Goal: Task Accomplishment & Management: Manage account settings

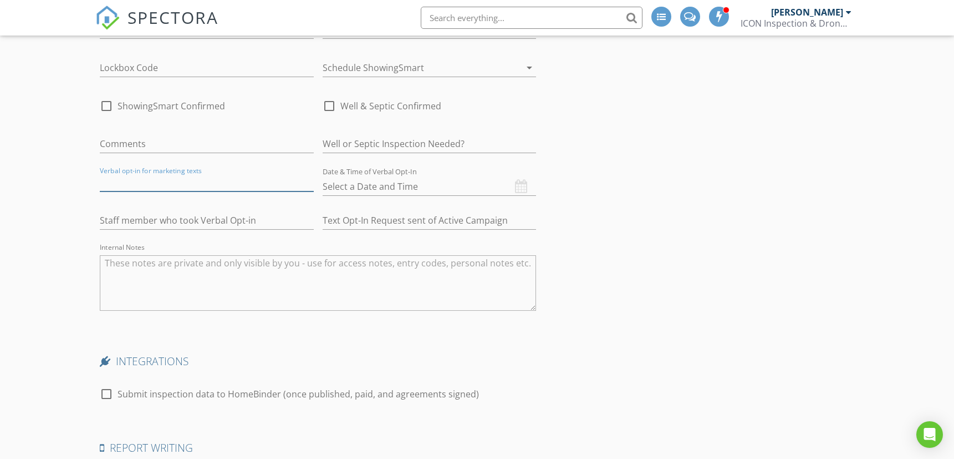
click at [222, 183] on input "text" at bounding box center [207, 182] width 214 height 18
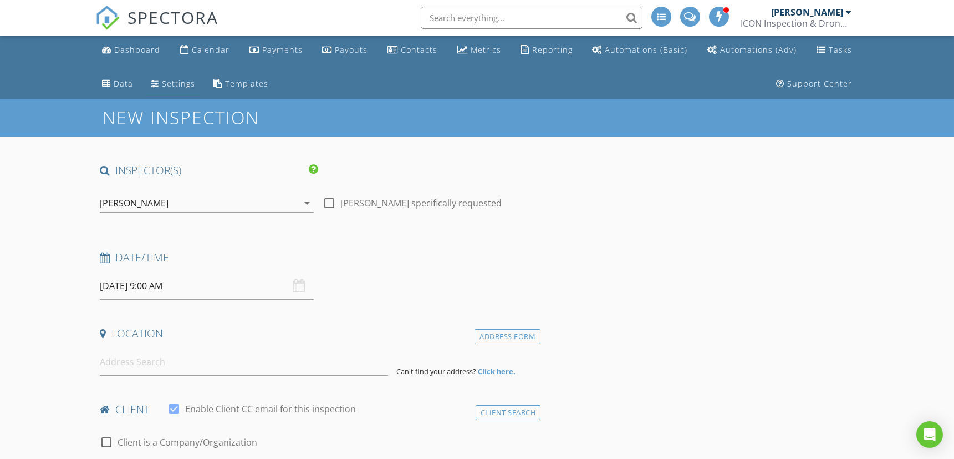
click at [168, 87] on div "Settings" at bounding box center [178, 83] width 33 height 11
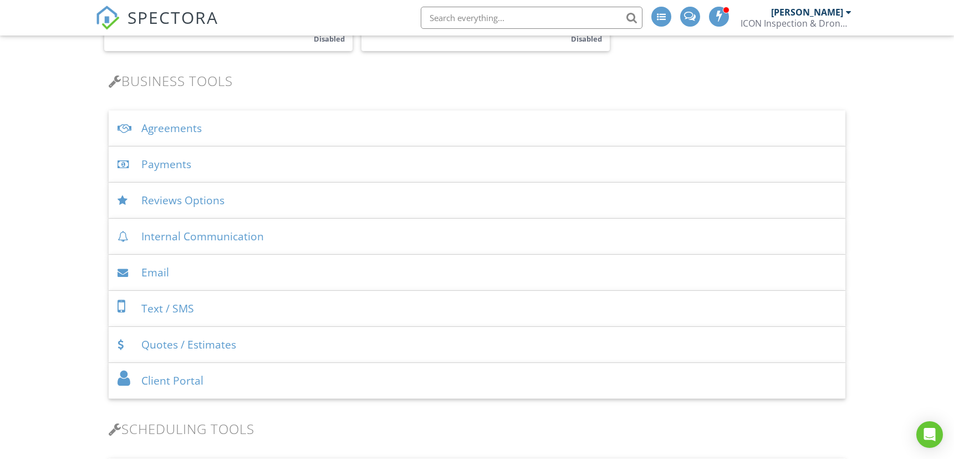
scroll to position [555, 0]
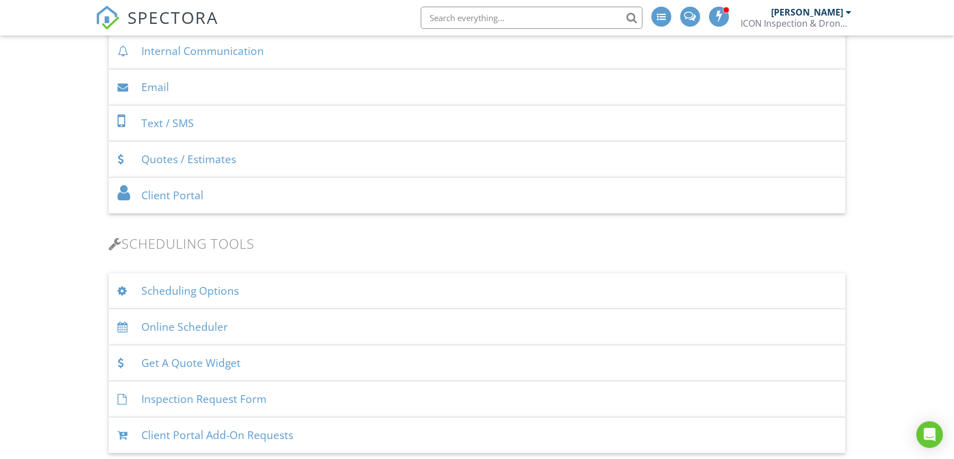
click at [172, 287] on div "Scheduling Options" at bounding box center [477, 291] width 737 height 36
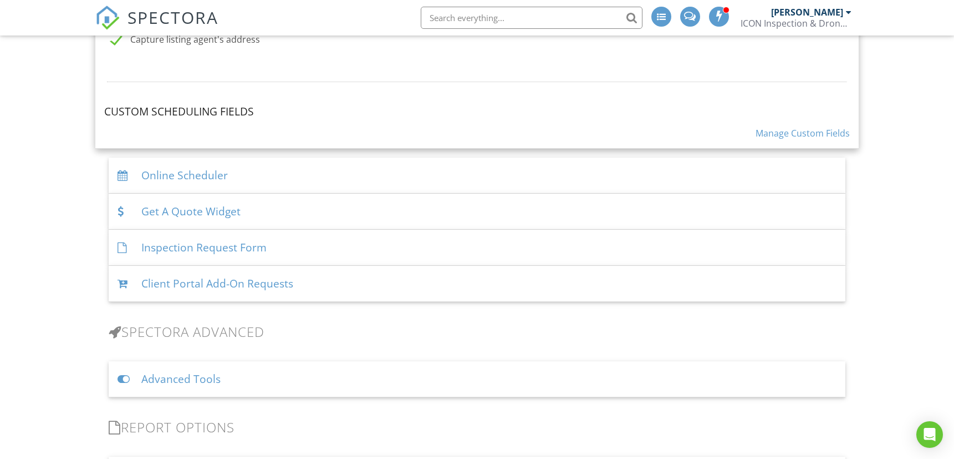
scroll to position [1109, 0]
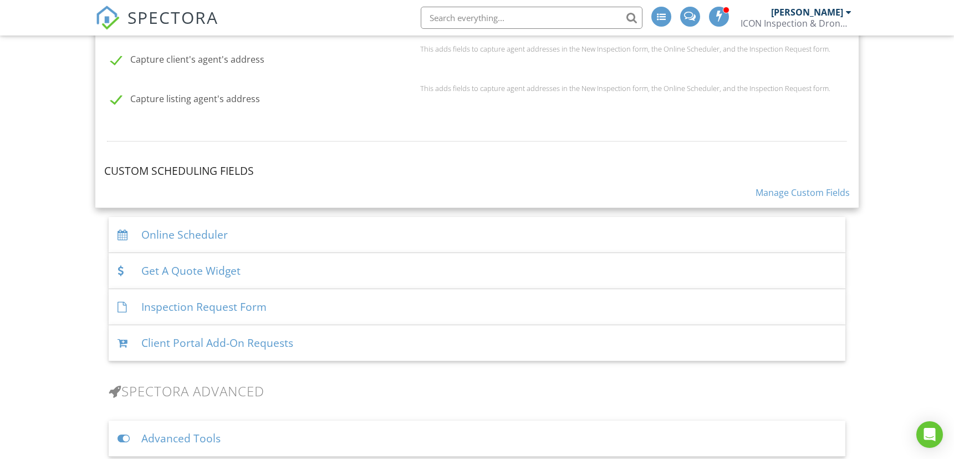
click at [786, 187] on link "Manage Custom Fields" at bounding box center [803, 192] width 94 height 12
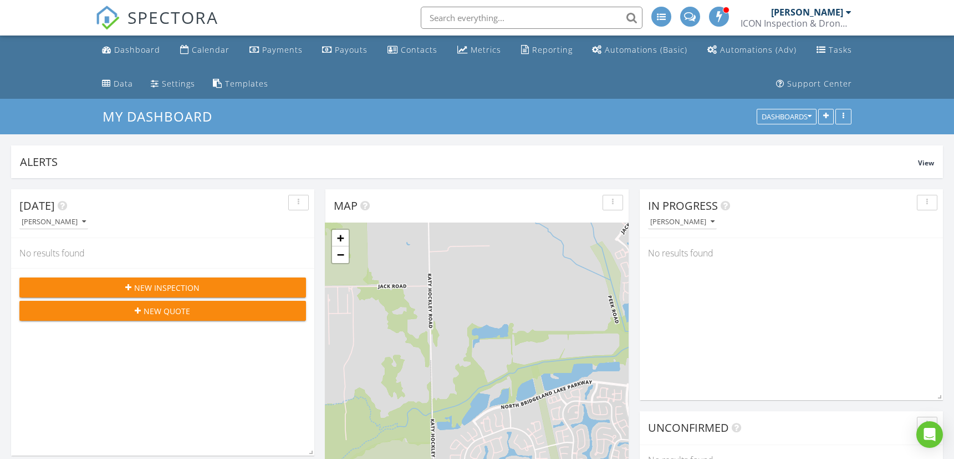
scroll to position [238, 303]
click at [165, 283] on span "New Inspection" at bounding box center [167, 288] width 65 height 12
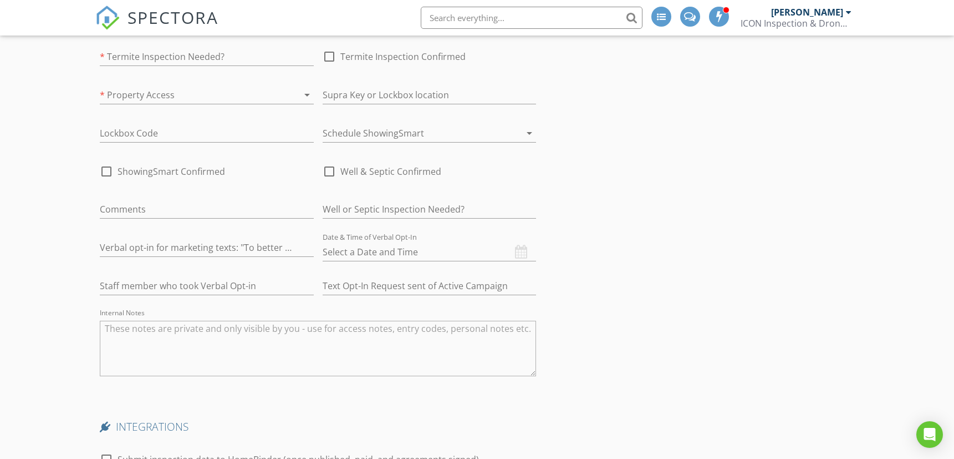
scroll to position [1848, 0]
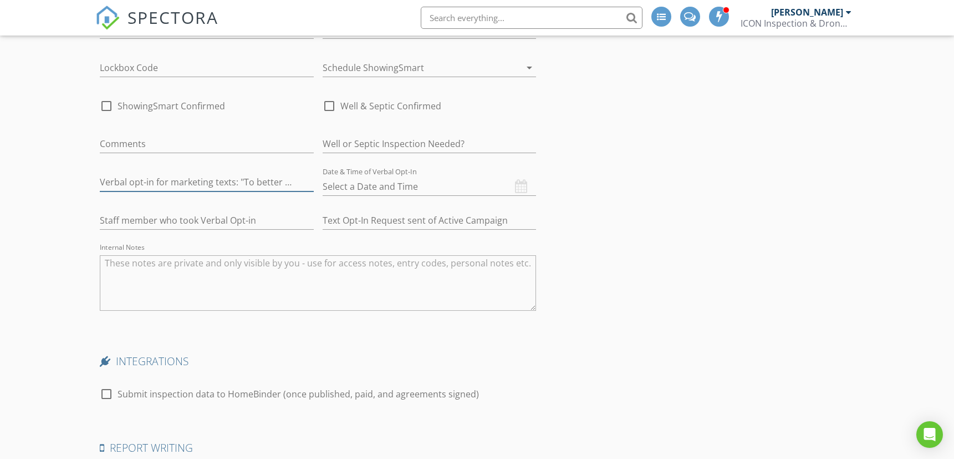
click at [252, 182] on input "text" at bounding box center [207, 182] width 214 height 18
click at [247, 173] on input "text" at bounding box center [207, 182] width 214 height 18
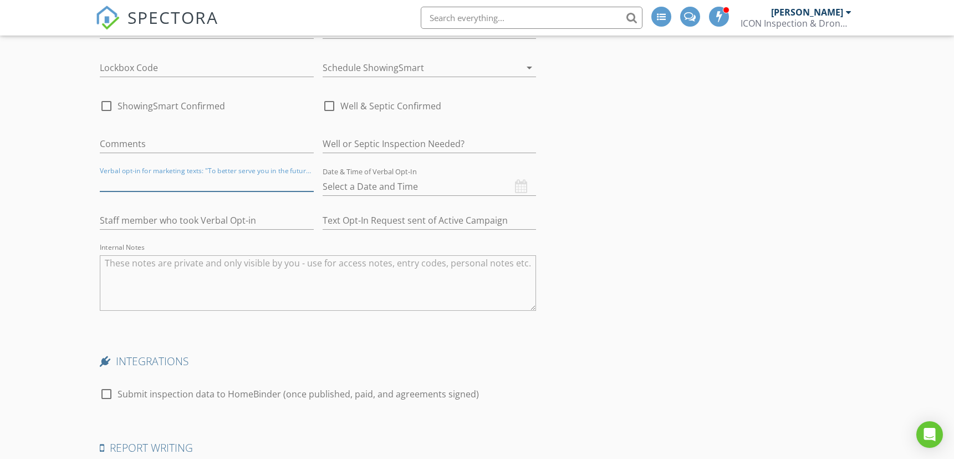
click at [247, 173] on input "text" at bounding box center [207, 182] width 214 height 18
click at [210, 168] on div "Verbal opt-in for marketing texts: "To better serve you in the future, would yo…" at bounding box center [207, 184] width 214 height 36
drag, startPoint x: 242, startPoint y: 179, endPoint x: 346, endPoint y: 181, distance: 103.7
click at [346, 181] on div "MISCELLANEOUS Order ID Referral Source Real Estate Agent Internet Search Reloca…" at bounding box center [317, 43] width 445 height 567
click at [244, 166] on div "Verbal opt-in for marketing texts: "To better serve you in the future, would yo…" at bounding box center [207, 184] width 214 height 36
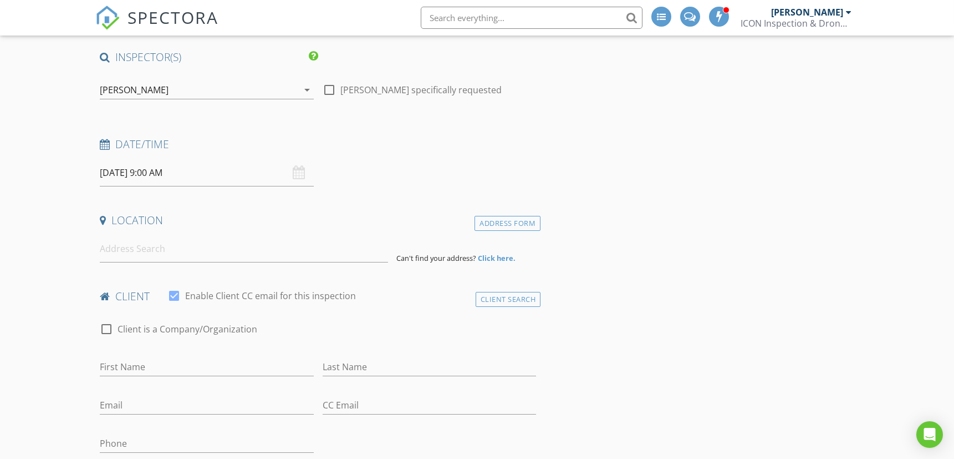
scroll to position [0, 0]
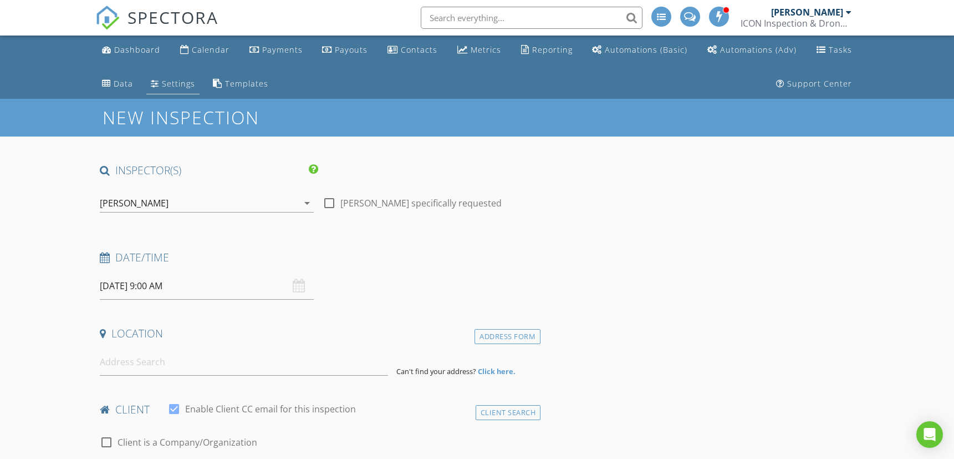
click at [174, 82] on div "Settings" at bounding box center [178, 83] width 33 height 11
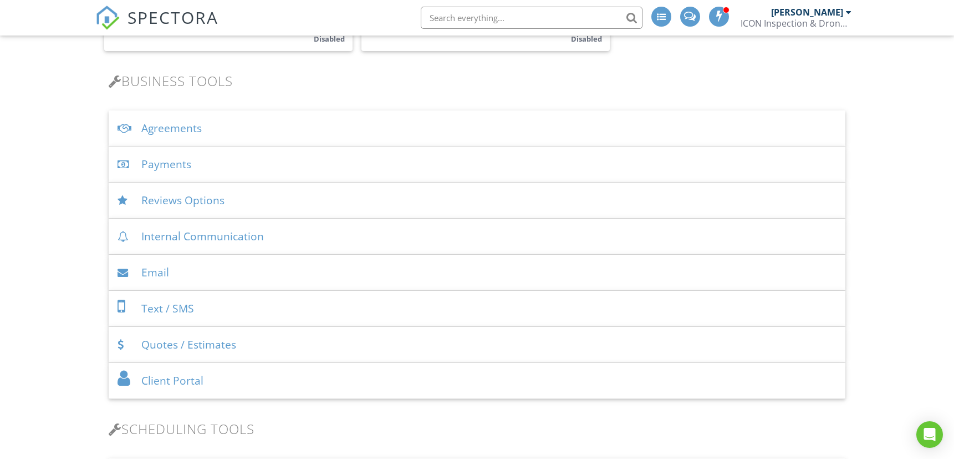
scroll to position [555, 0]
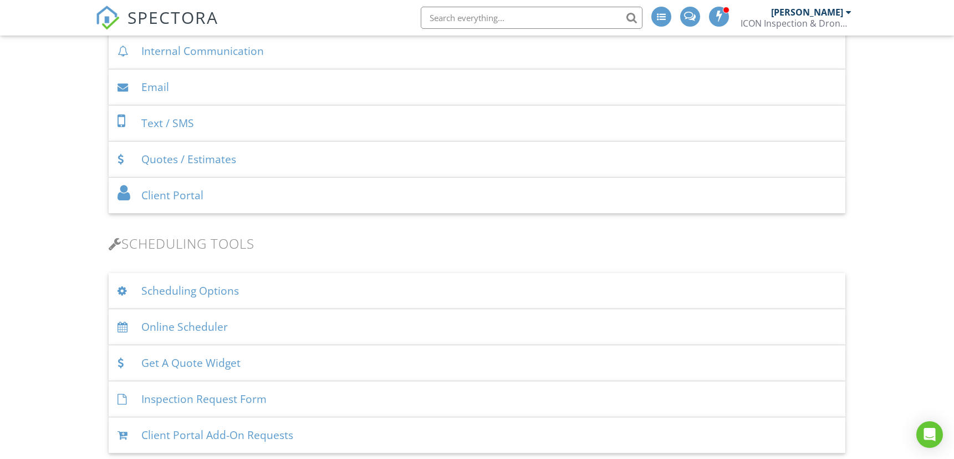
click at [219, 291] on div "Scheduling Options" at bounding box center [477, 291] width 737 height 36
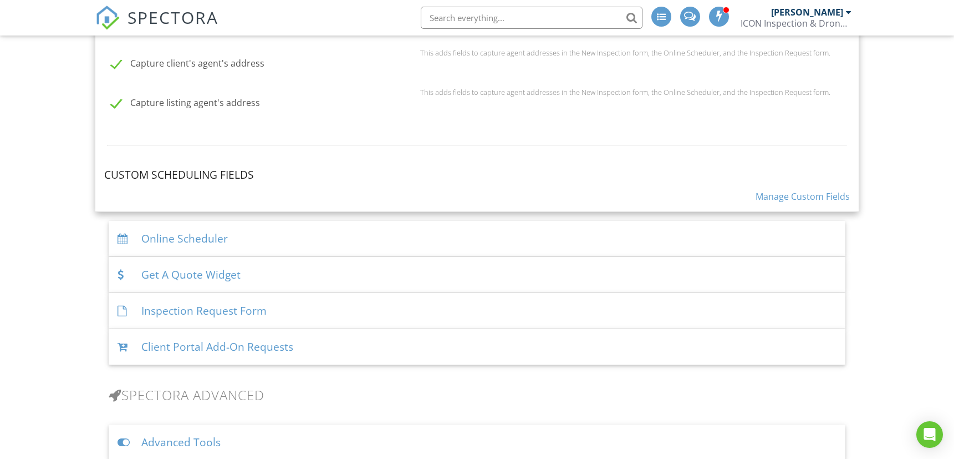
scroll to position [1109, 0]
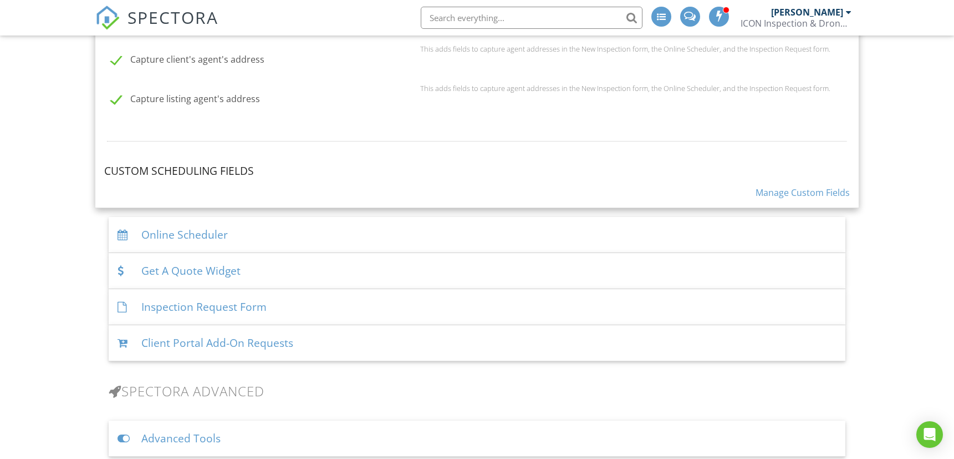
click at [814, 187] on link "Manage Custom Fields" at bounding box center [803, 192] width 94 height 12
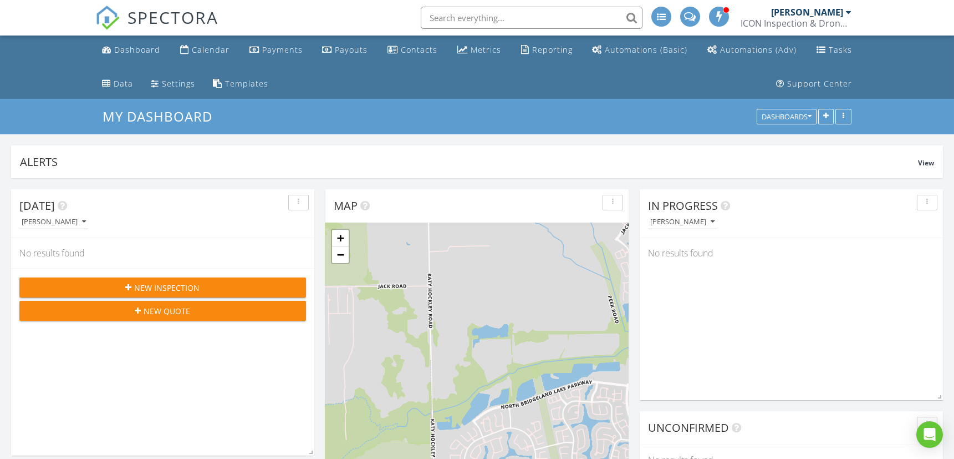
click at [179, 285] on span "New Inspection" at bounding box center [167, 288] width 65 height 12
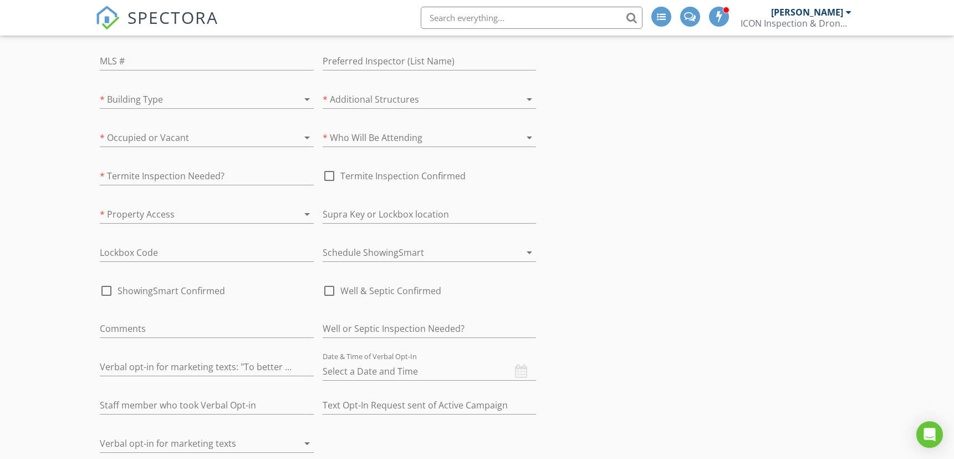
scroll to position [1848, 0]
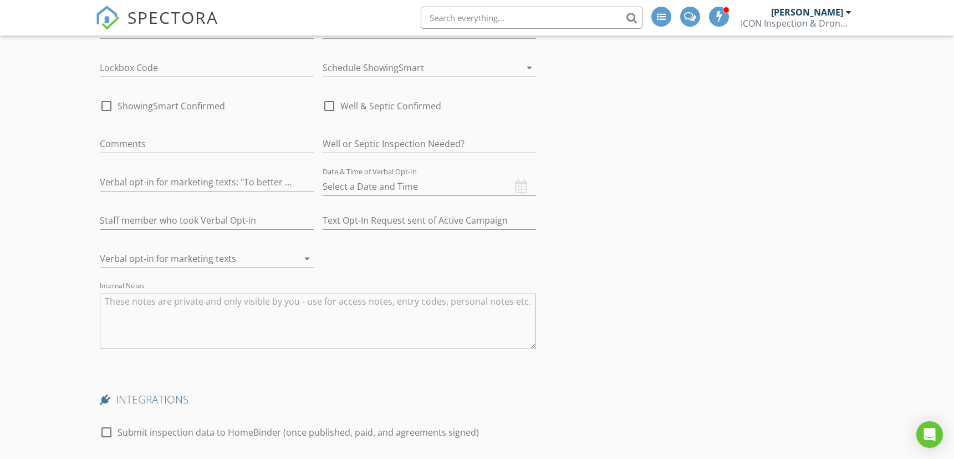
click at [261, 258] on div at bounding box center [191, 259] width 183 height 18
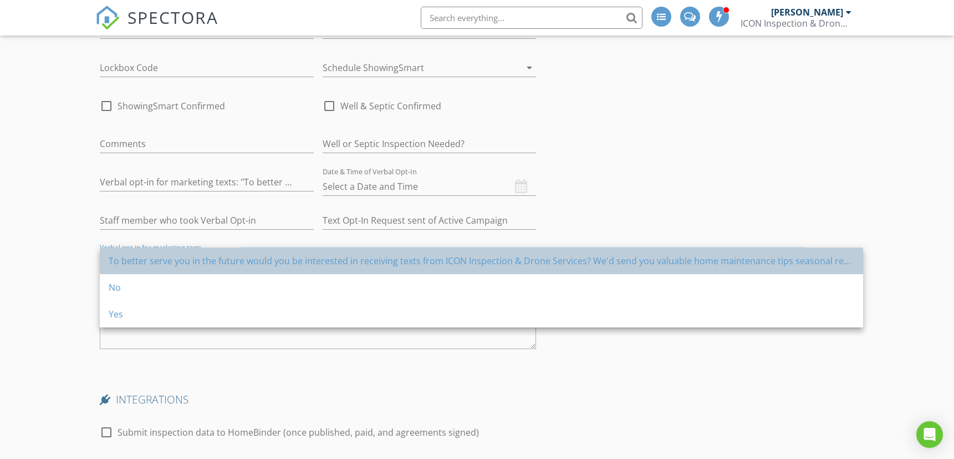
click at [131, 261] on div "To better serve you in the future would you be interested in receiving texts fr…" at bounding box center [482, 260] width 746 height 13
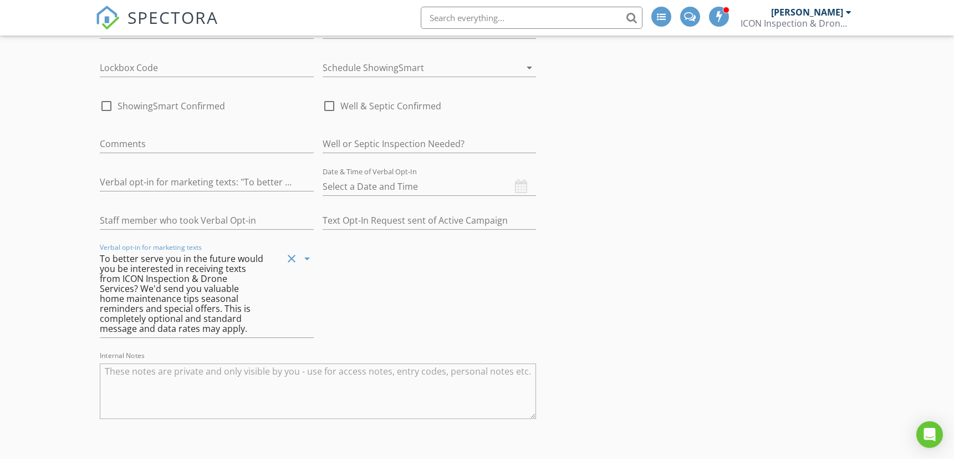
click at [226, 274] on div "To better serve you in the future would you be interested in receiving texts fr…" at bounding box center [182, 293] width 165 height 80
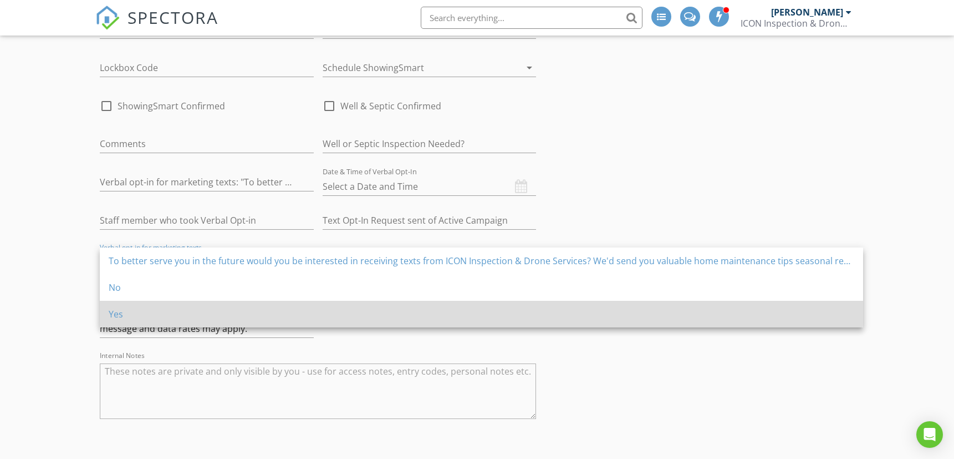
click at [158, 312] on div "Yes" at bounding box center [482, 313] width 746 height 13
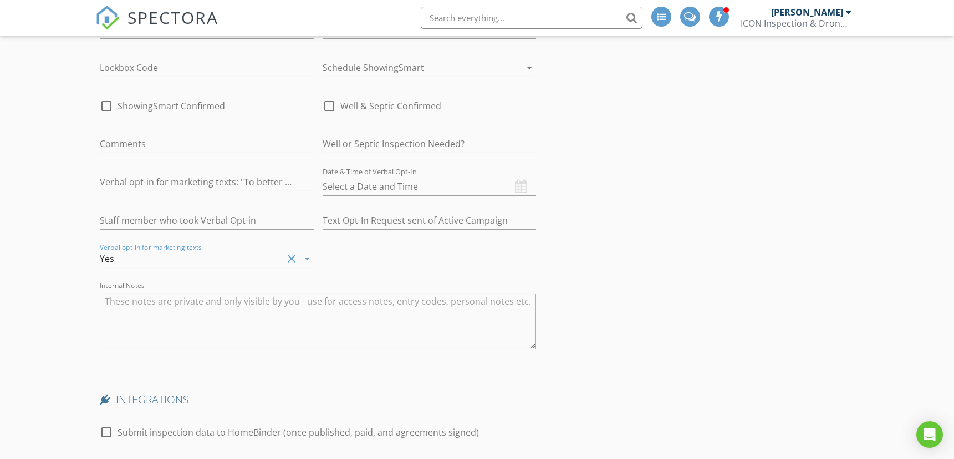
click at [154, 243] on div "Verbal opt-in for marketing texts Yes clear arrow_drop_down" at bounding box center [207, 261] width 214 height 36
click at [153, 250] on div "Yes" at bounding box center [191, 259] width 183 height 18
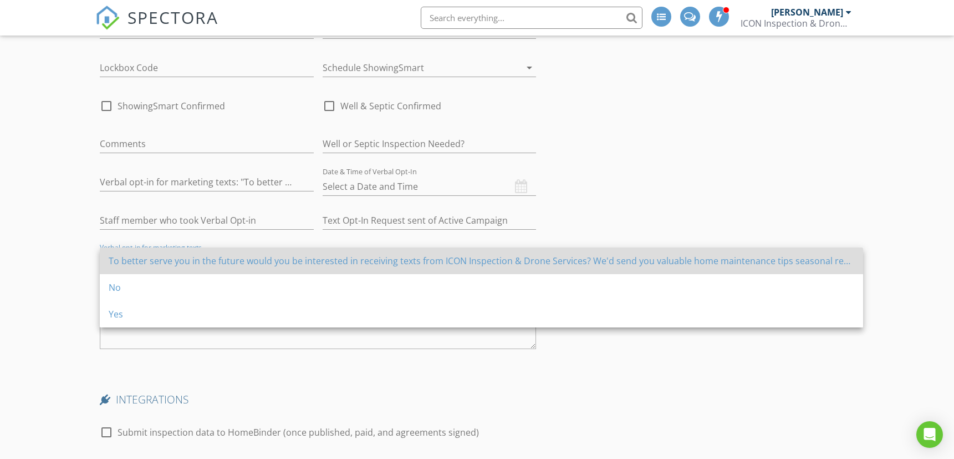
click at [150, 258] on div "To better serve you in the future would you be interested in receiving texts fr…" at bounding box center [482, 260] width 746 height 13
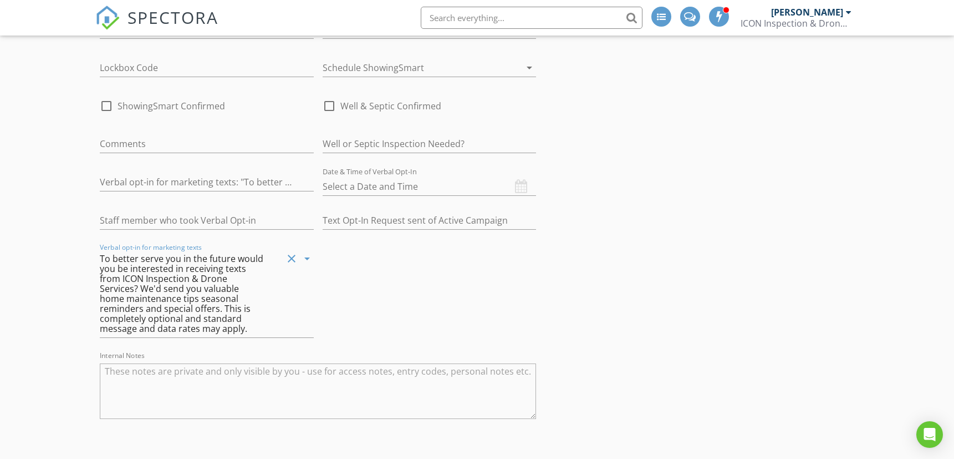
click at [291, 257] on icon "clear" at bounding box center [291, 258] width 13 height 13
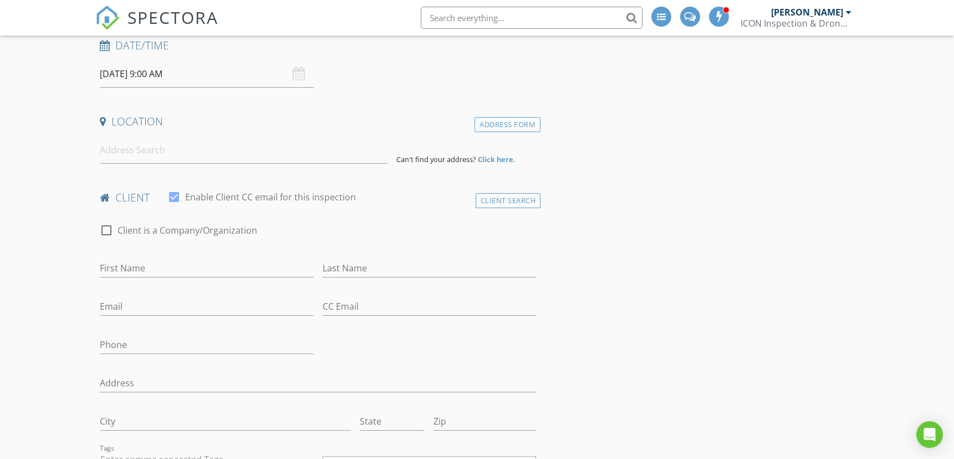
scroll to position [0, 0]
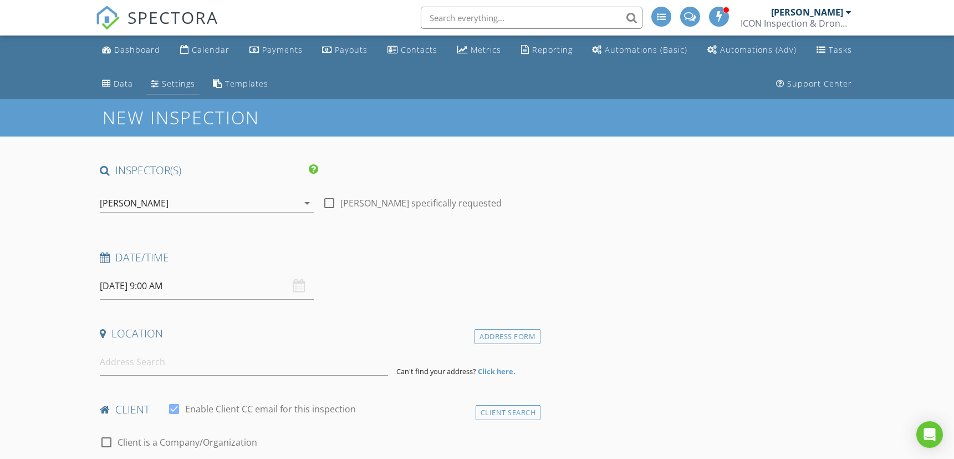
click at [158, 81] on link "Settings" at bounding box center [172, 84] width 53 height 21
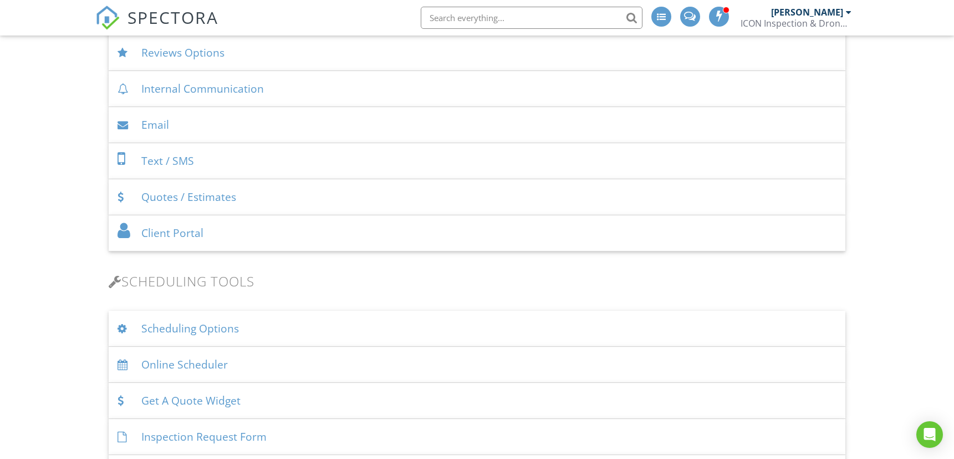
scroll to position [739, 0]
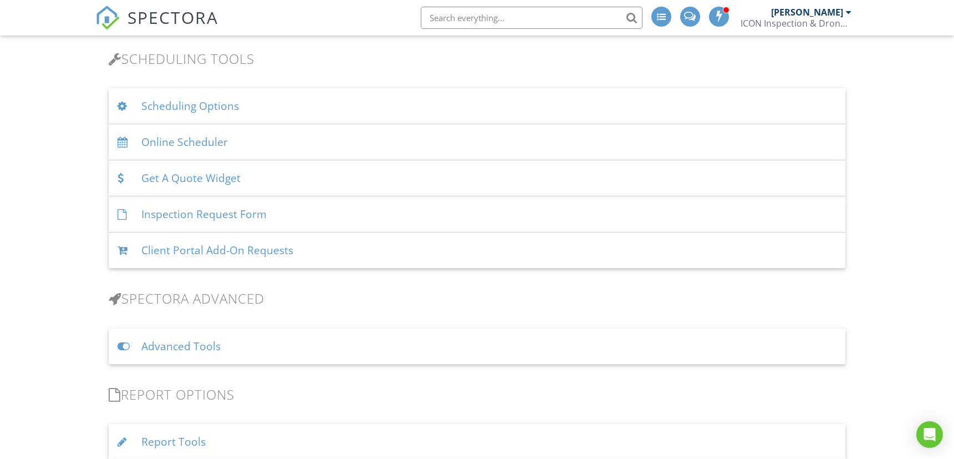
click at [186, 108] on div "Scheduling Options" at bounding box center [477, 106] width 737 height 36
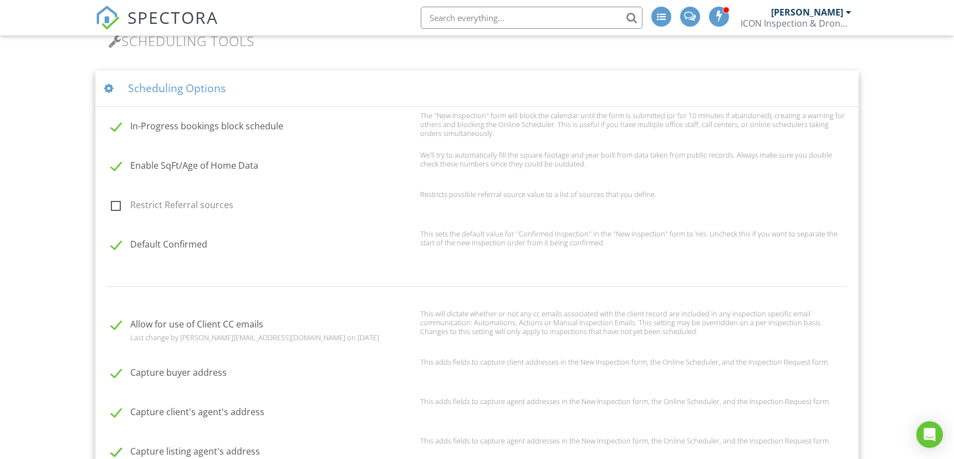
scroll to position [1109, 0]
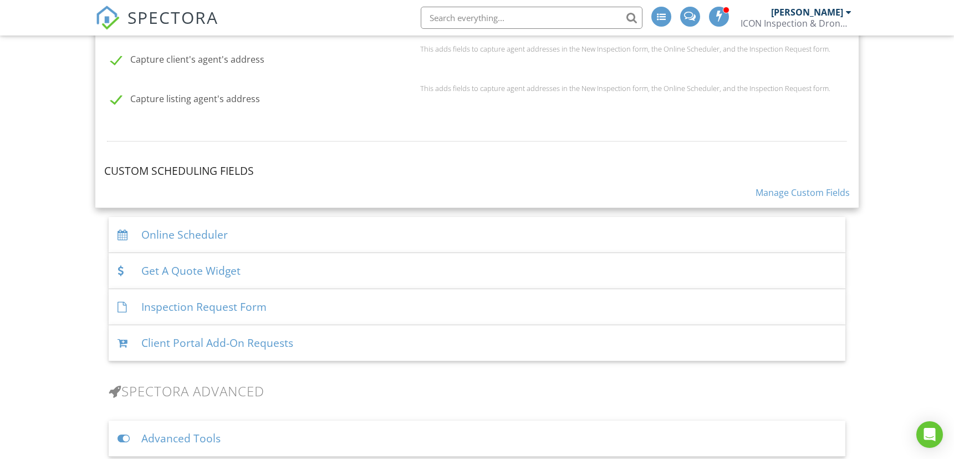
click at [811, 194] on link "Manage Custom Fields" at bounding box center [803, 192] width 94 height 12
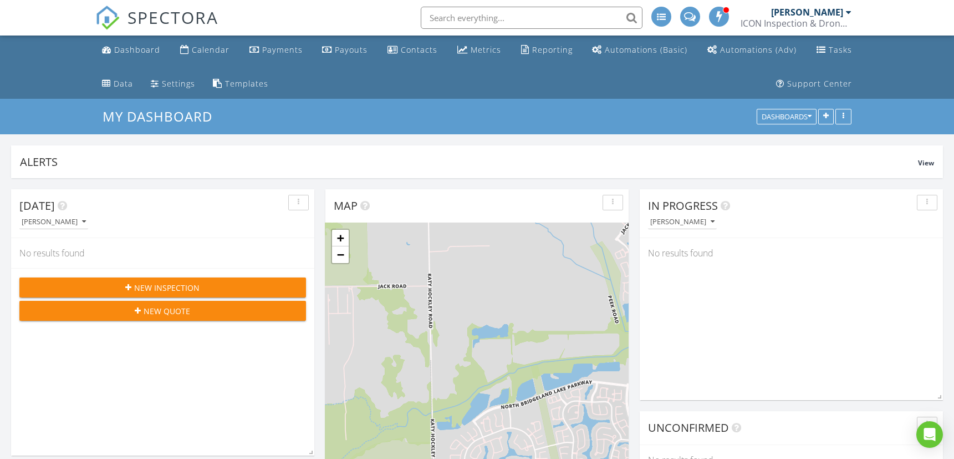
scroll to position [210, 303]
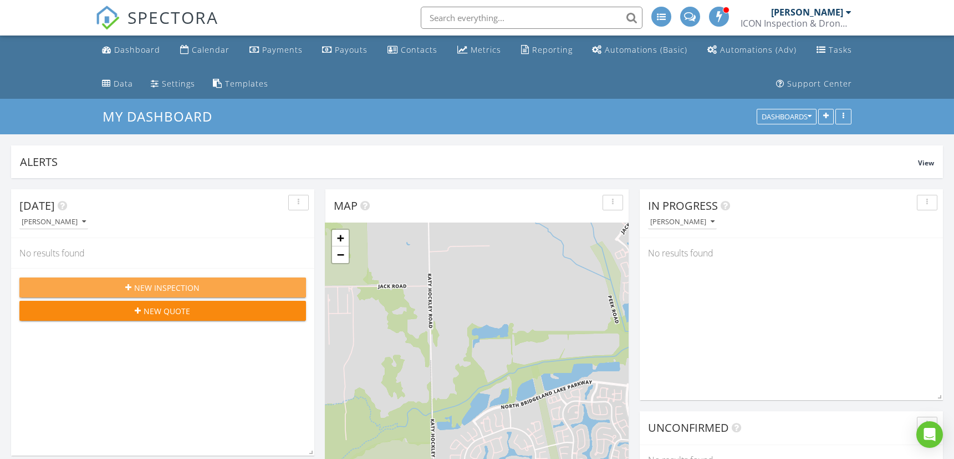
click at [145, 283] on span "New Inspection" at bounding box center [167, 288] width 65 height 12
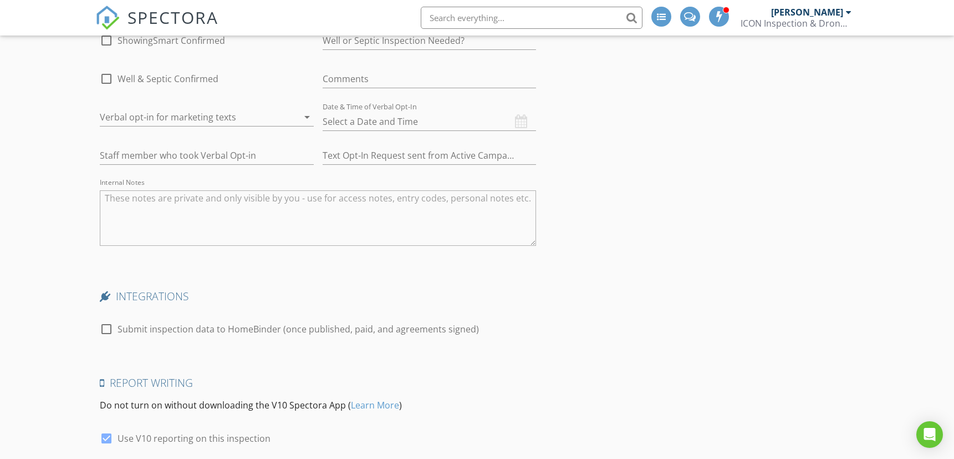
scroll to position [1848, 0]
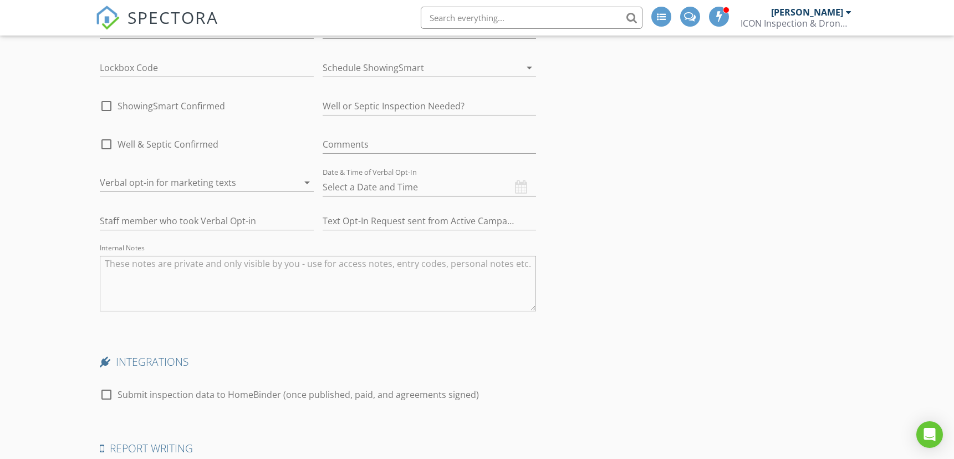
click at [205, 186] on div at bounding box center [191, 183] width 183 height 18
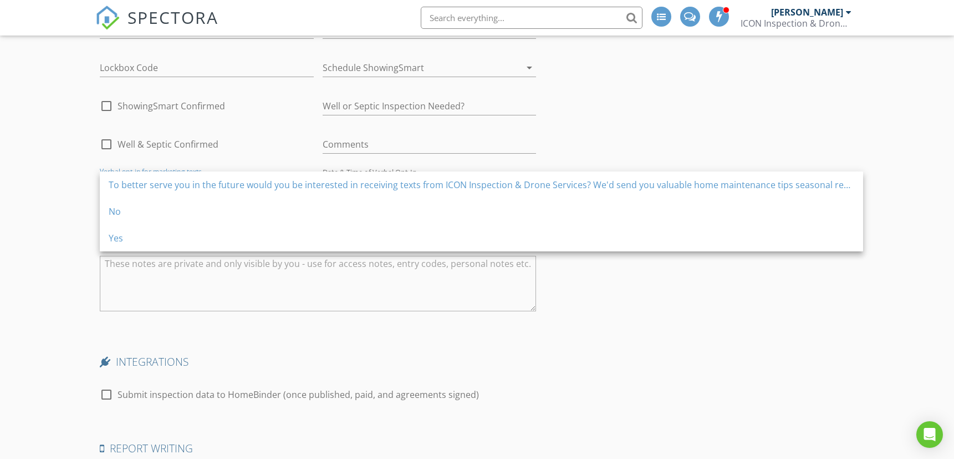
click at [205, 186] on div "To better serve you in the future would you be interested in receiving texts fr…" at bounding box center [482, 184] width 746 height 13
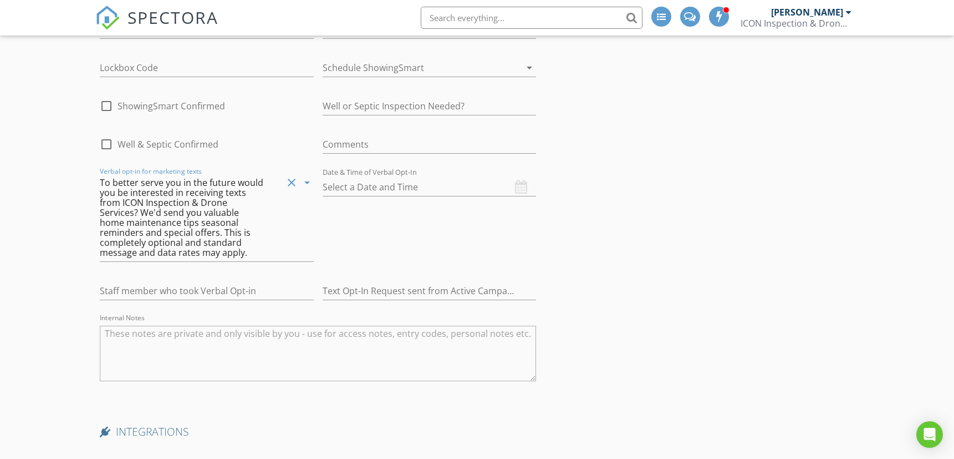
click at [235, 230] on div "To better serve you in the future would you be interested in receiving texts fr…" at bounding box center [182, 217] width 165 height 80
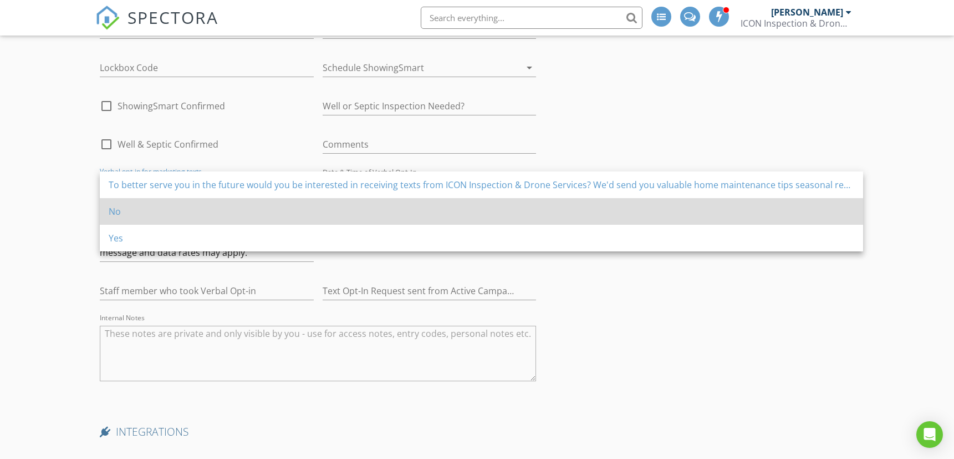
click at [137, 213] on div "No" at bounding box center [482, 211] width 746 height 13
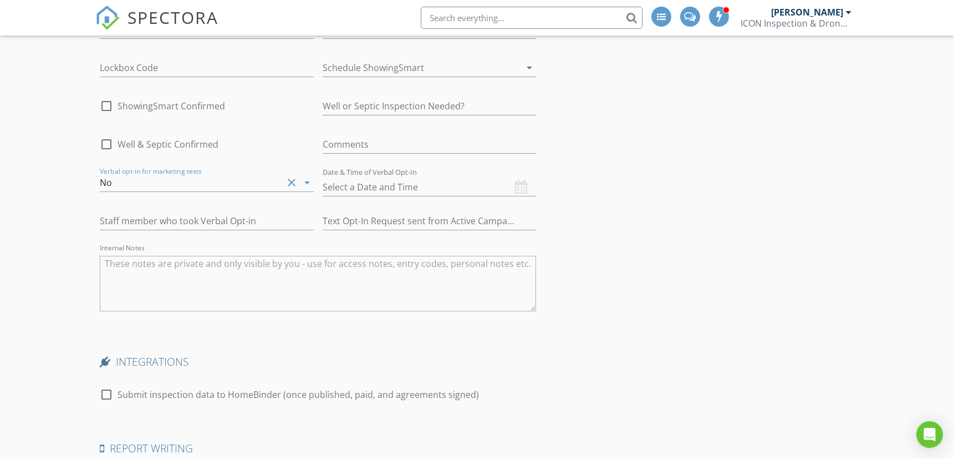
click at [170, 174] on div "No" at bounding box center [191, 183] width 183 height 18
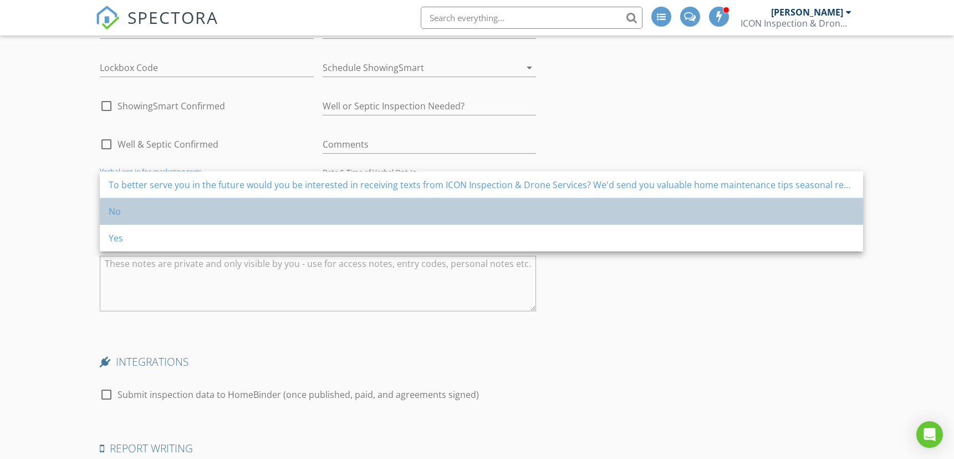
click at [131, 203] on div "No" at bounding box center [482, 211] width 746 height 27
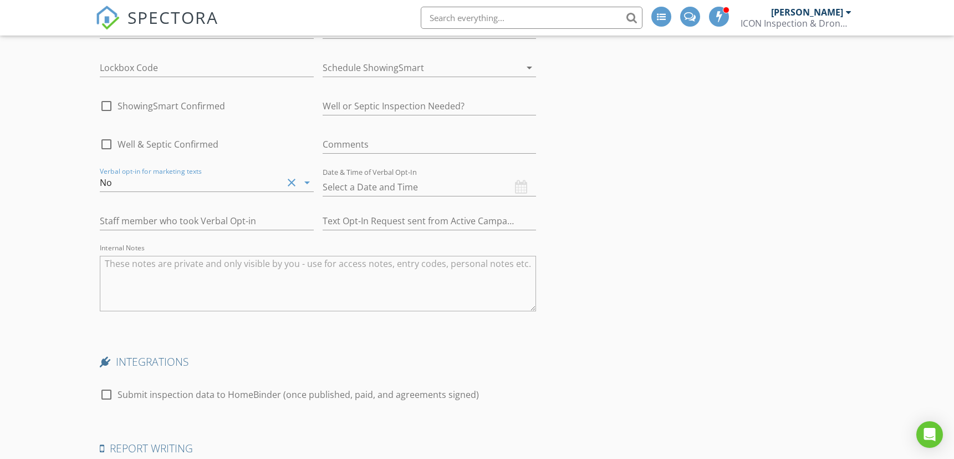
click at [201, 178] on div "No" at bounding box center [191, 183] width 183 height 18
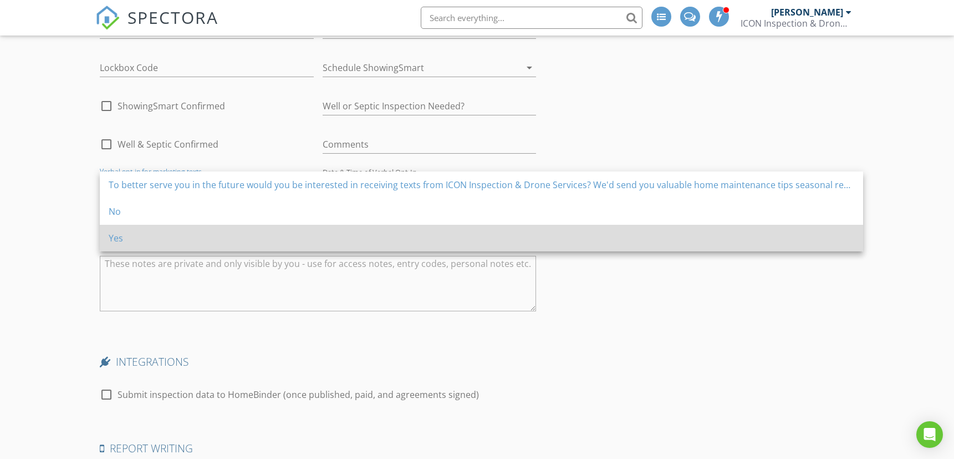
click at [158, 238] on div "Yes" at bounding box center [482, 237] width 746 height 13
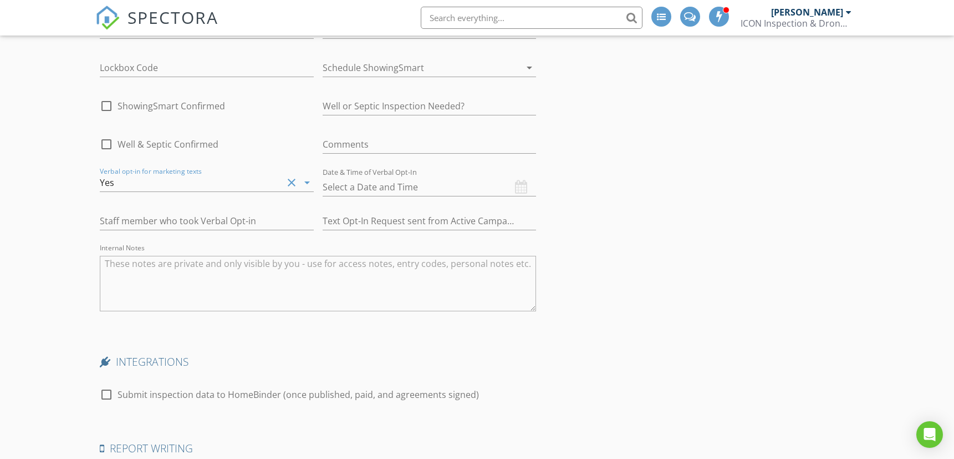
click at [525, 188] on div "Date & Time of Verbal Opt-In" at bounding box center [430, 181] width 214 height 32
click at [516, 181] on div "Date & Time of Verbal Opt-In" at bounding box center [430, 181] width 214 height 32
click at [431, 184] on input "text" at bounding box center [430, 187] width 214 height 18
type input "08/27/2025 12:00 PM"
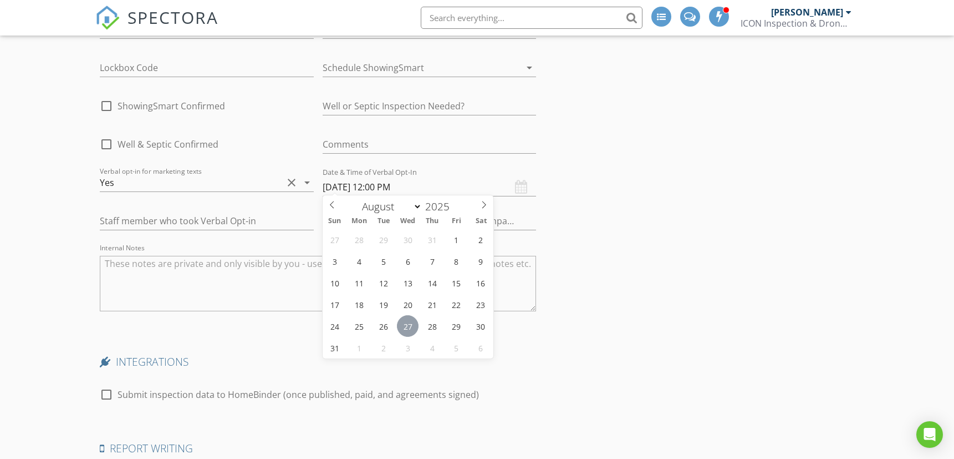
scroll to position [1, 0]
click at [223, 215] on input "text" at bounding box center [207, 221] width 214 height 18
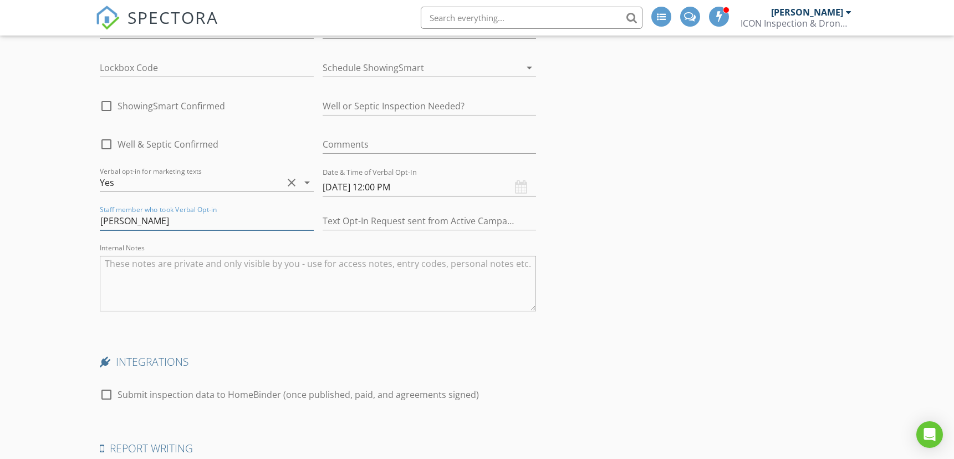
type input "Danna"
click at [428, 219] on input "text" at bounding box center [430, 221] width 214 height 18
type input "Y"
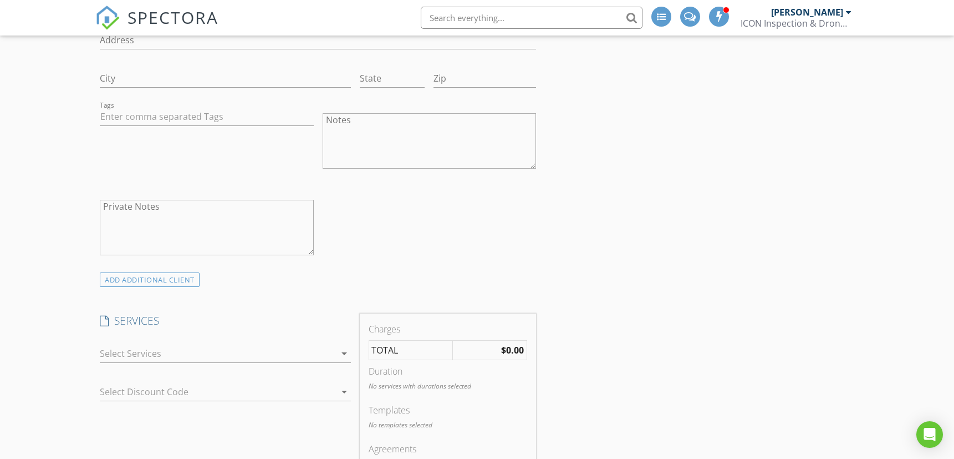
scroll to position [0, 0]
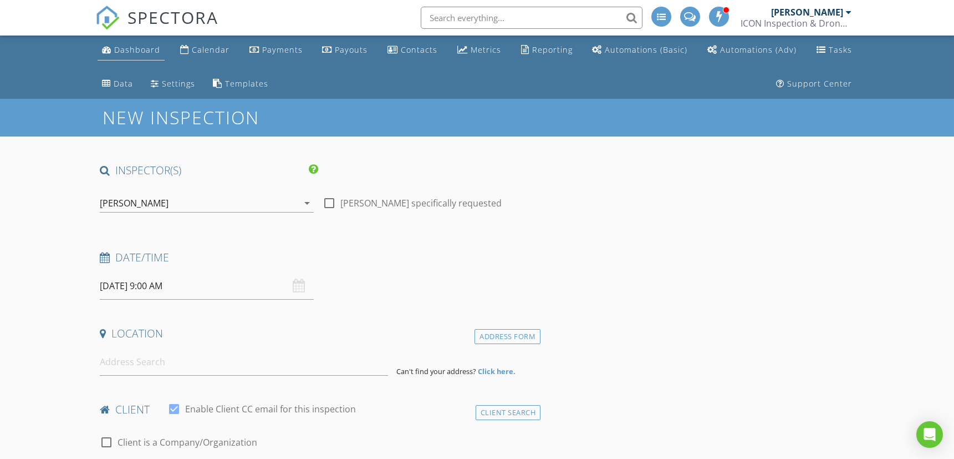
click at [128, 49] on div "Dashboard" at bounding box center [137, 49] width 46 height 11
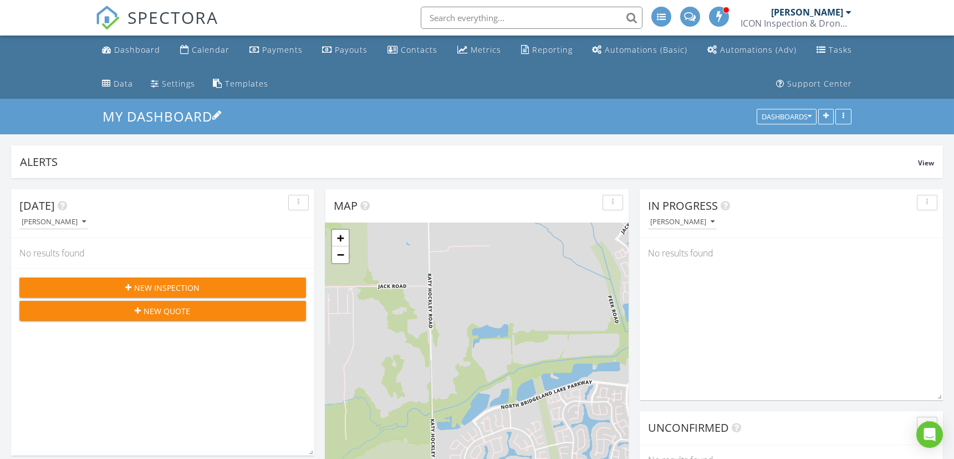
scroll to position [238, 303]
click at [181, 282] on span "New Inspection" at bounding box center [167, 288] width 65 height 12
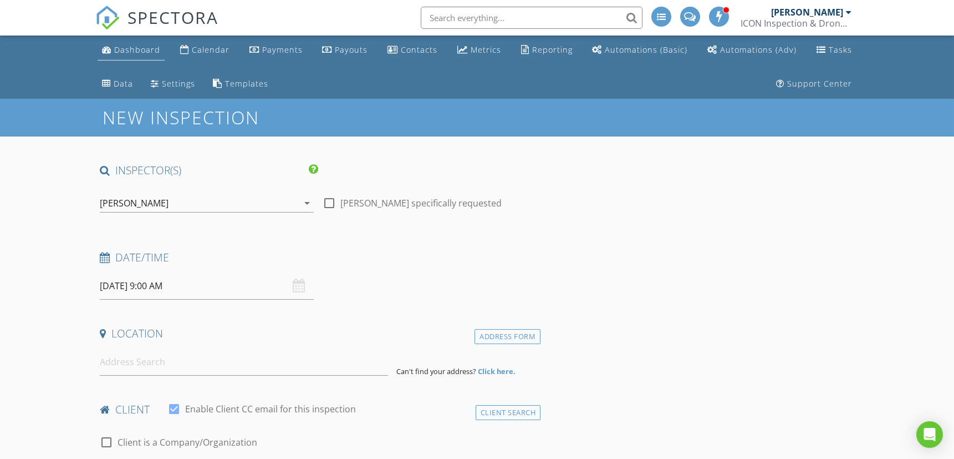
click at [139, 51] on div "Dashboard" at bounding box center [137, 49] width 46 height 11
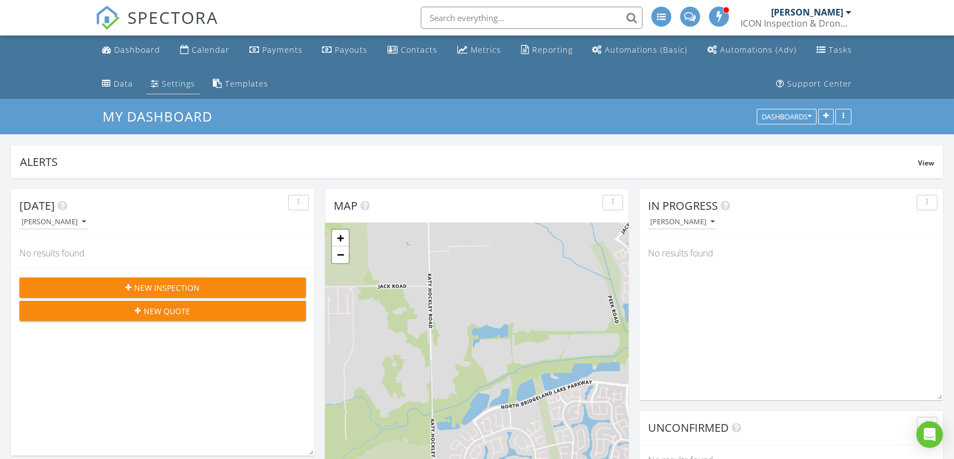
click at [180, 84] on div "Settings" at bounding box center [178, 83] width 33 height 11
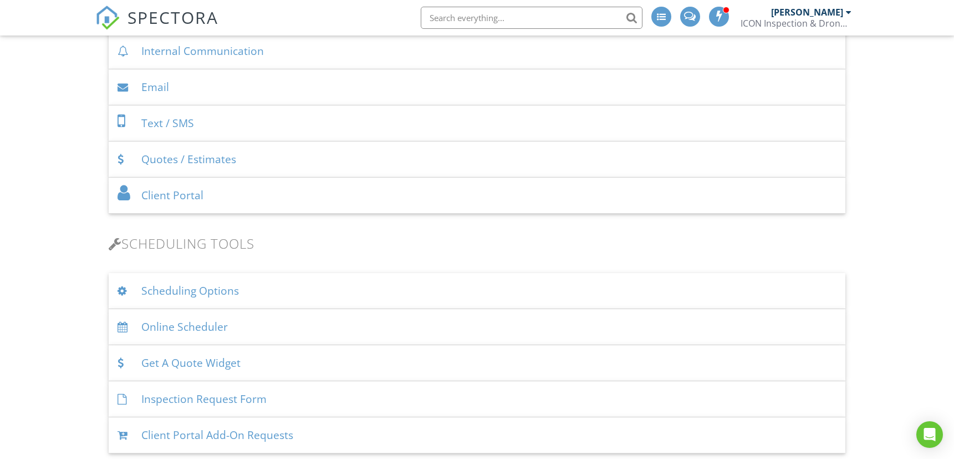
scroll to position [739, 0]
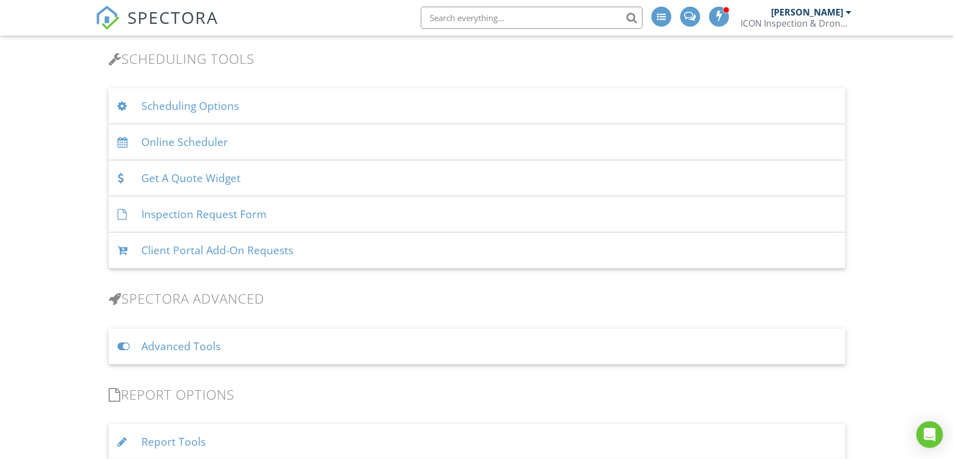
click at [217, 109] on div "Scheduling Options" at bounding box center [477, 106] width 737 height 36
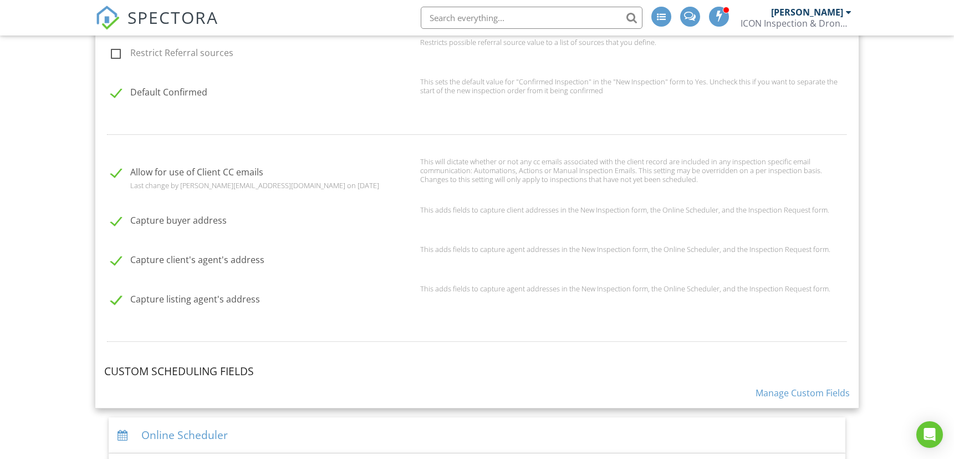
scroll to position [1109, 0]
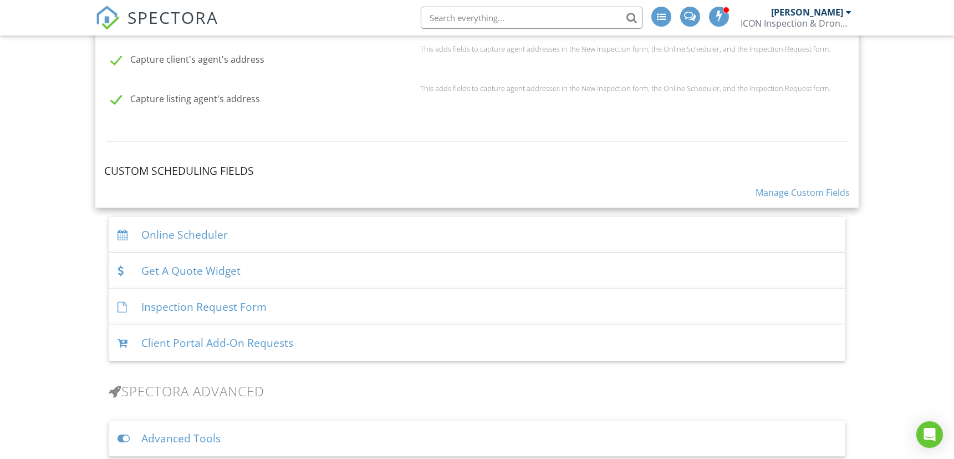
click at [812, 188] on link "Manage Custom Fields" at bounding box center [803, 192] width 94 height 12
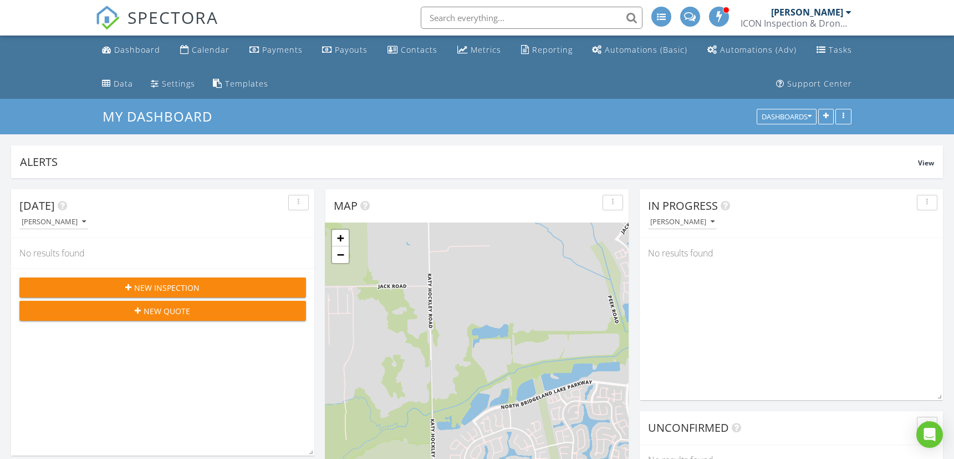
click at [167, 282] on span "New Inspection" at bounding box center [167, 288] width 65 height 12
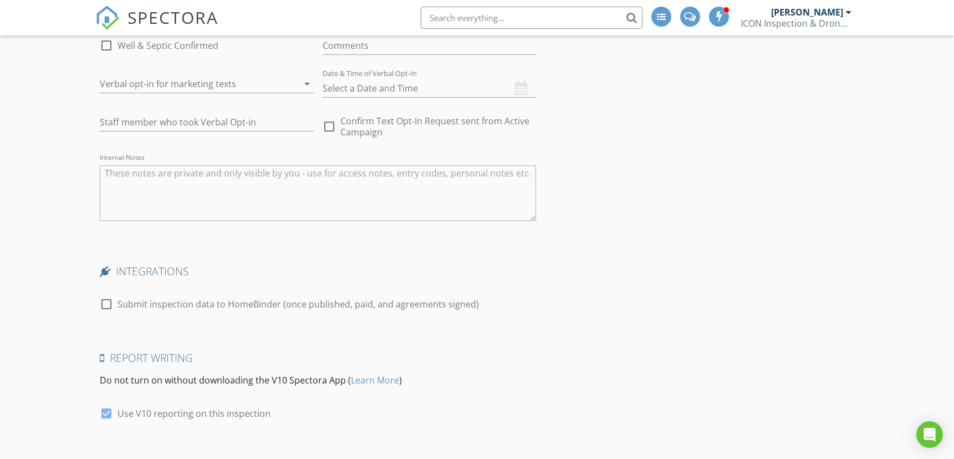
scroll to position [1762, 0]
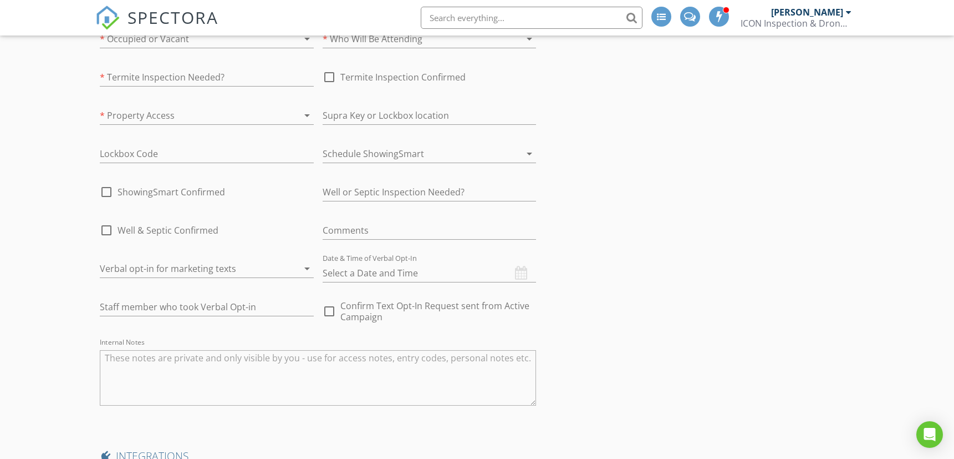
click at [202, 266] on div at bounding box center [191, 269] width 183 height 18
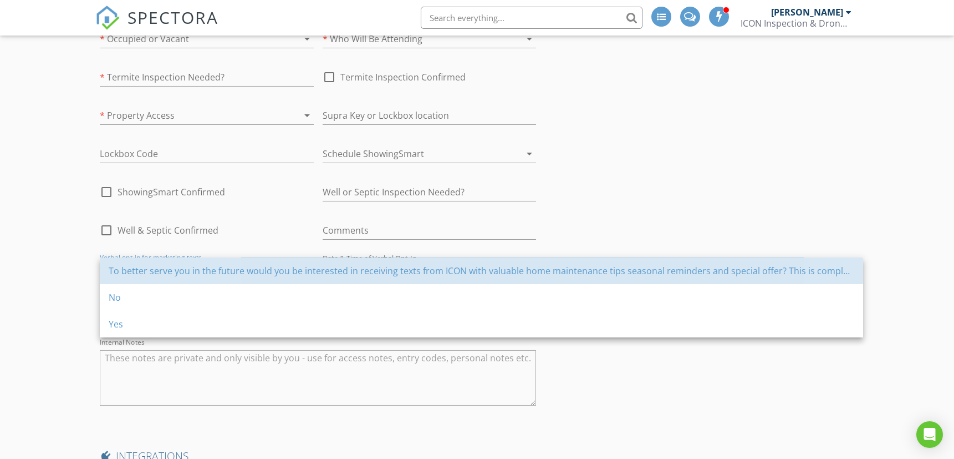
click at [202, 266] on div "To better serve you in the future would you be interested in receiving texts fr…" at bounding box center [482, 270] width 746 height 13
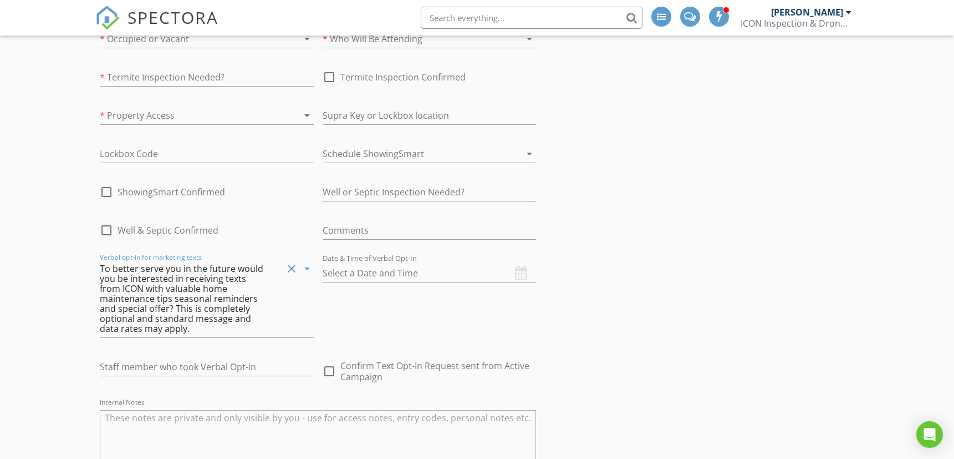
click at [214, 292] on div "To better serve you in the future would you be interested in receiving texts fr…" at bounding box center [182, 298] width 165 height 70
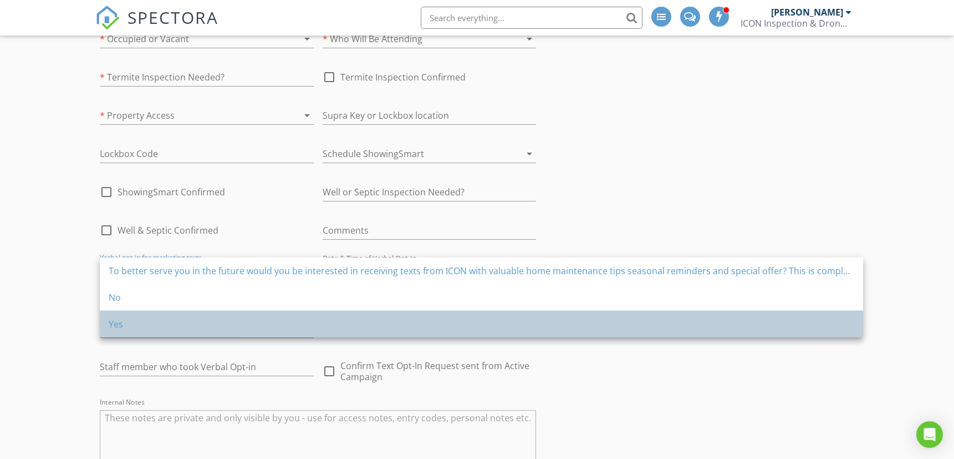
click at [153, 320] on div "Yes" at bounding box center [482, 323] width 746 height 13
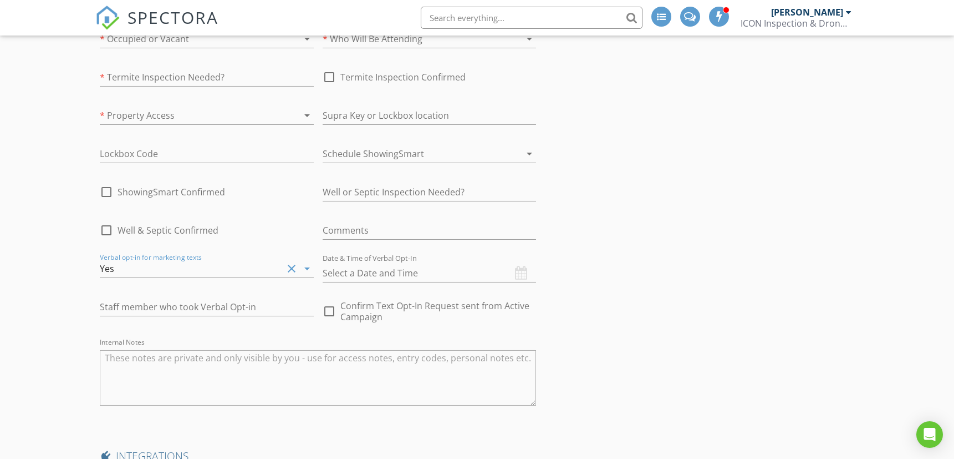
click at [331, 308] on div at bounding box center [329, 311] width 19 height 19
click at [327, 307] on div at bounding box center [329, 311] width 19 height 19
checkbox input "false"
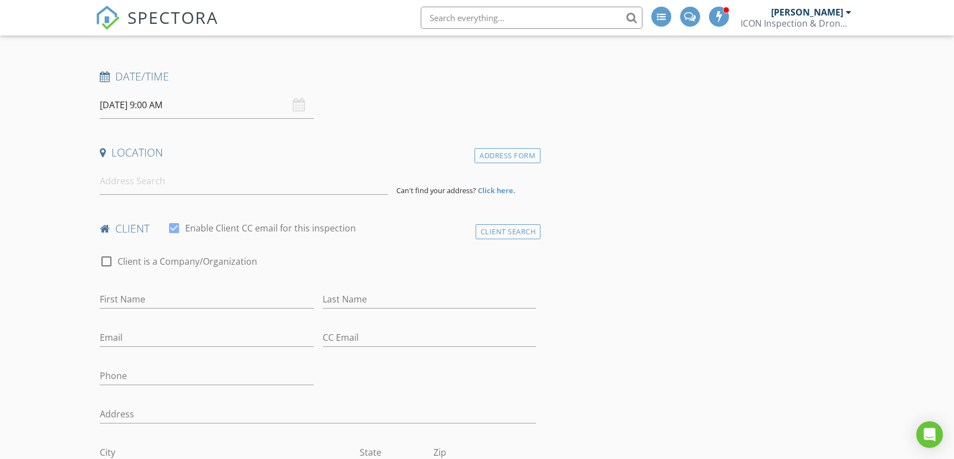
scroll to position [0, 0]
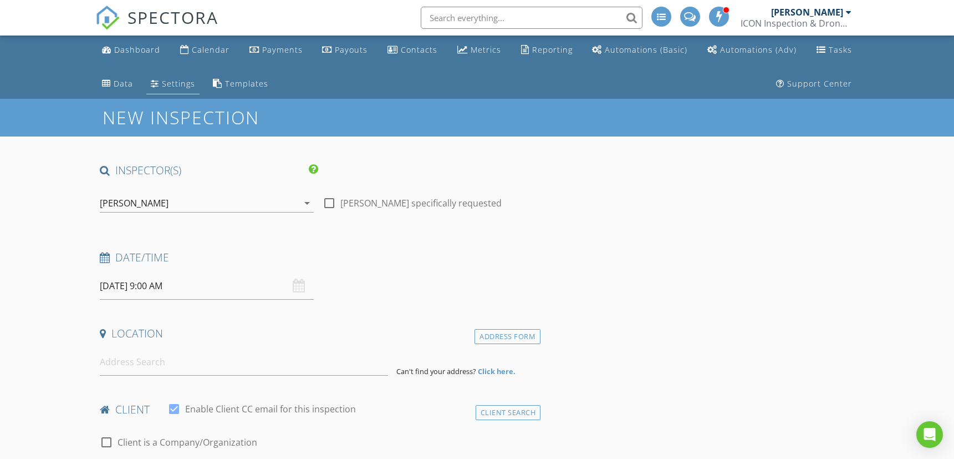
click at [162, 84] on div "Settings" at bounding box center [178, 83] width 33 height 11
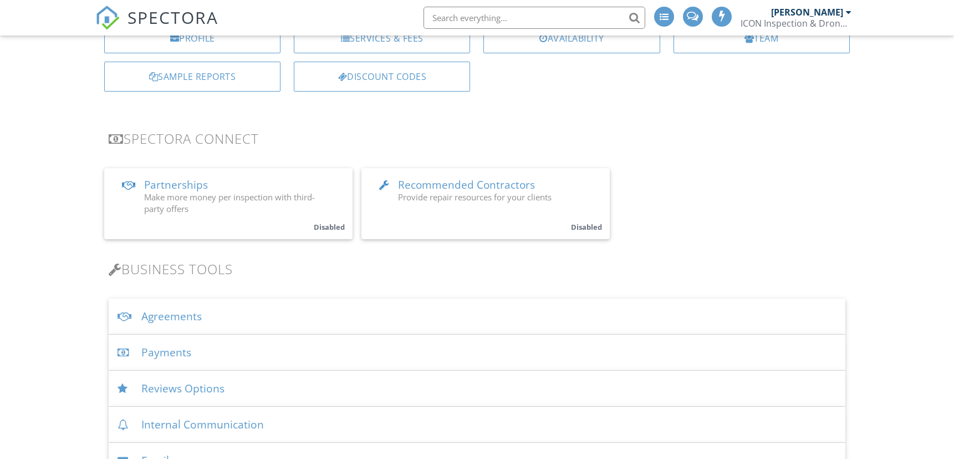
scroll to position [185, 0]
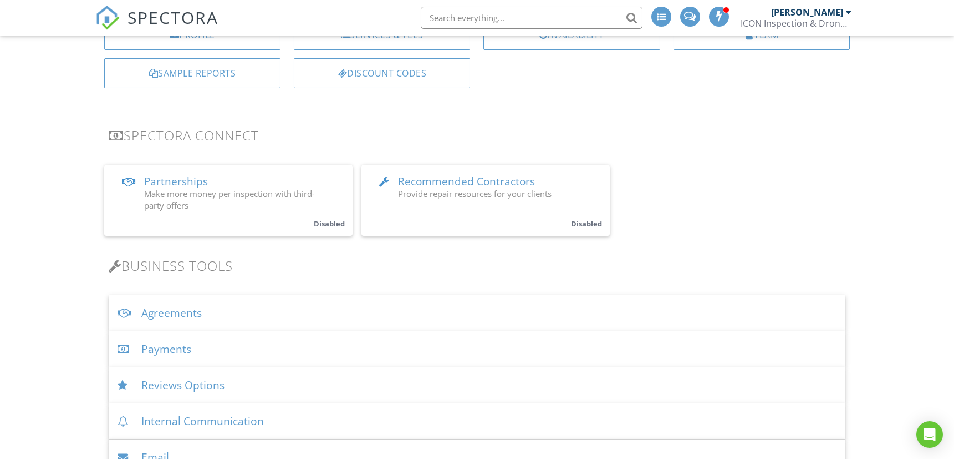
click at [196, 313] on div "Agreements" at bounding box center [477, 313] width 737 height 36
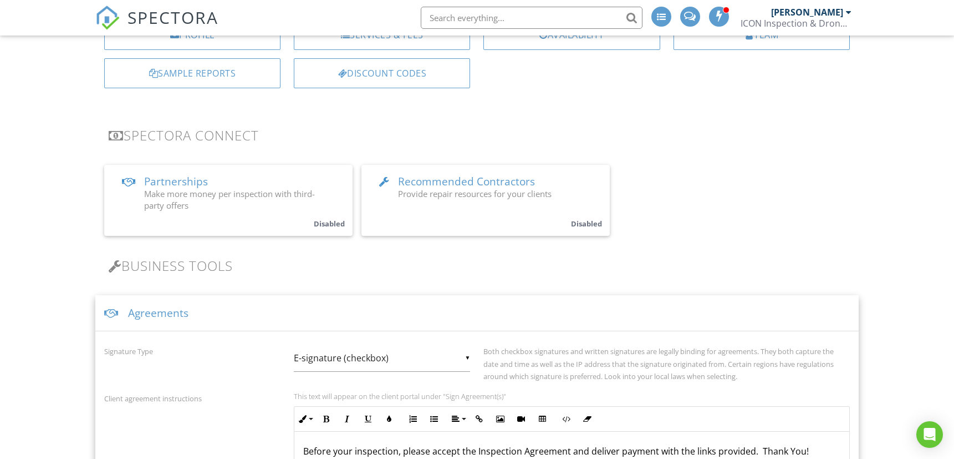
click at [163, 309] on div "Agreements" at bounding box center [477, 313] width 764 height 36
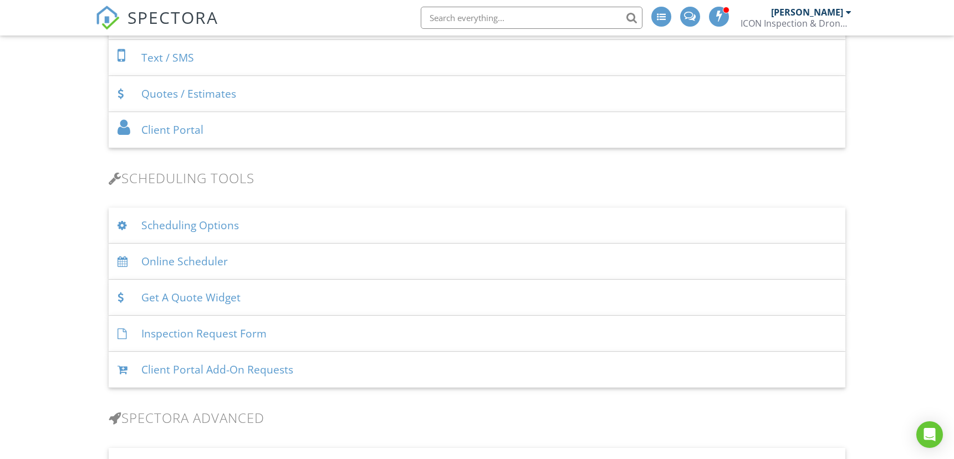
scroll to position [555, 0]
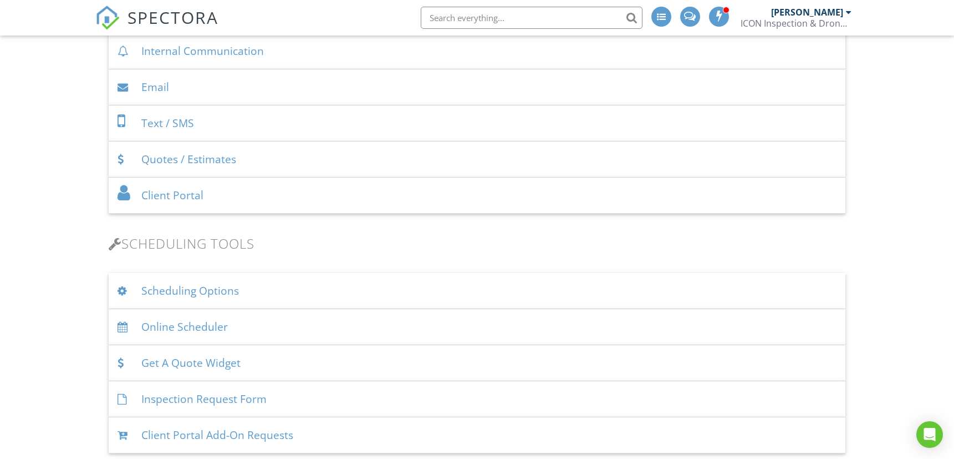
click at [209, 287] on div "Scheduling Options" at bounding box center [477, 291] width 737 height 36
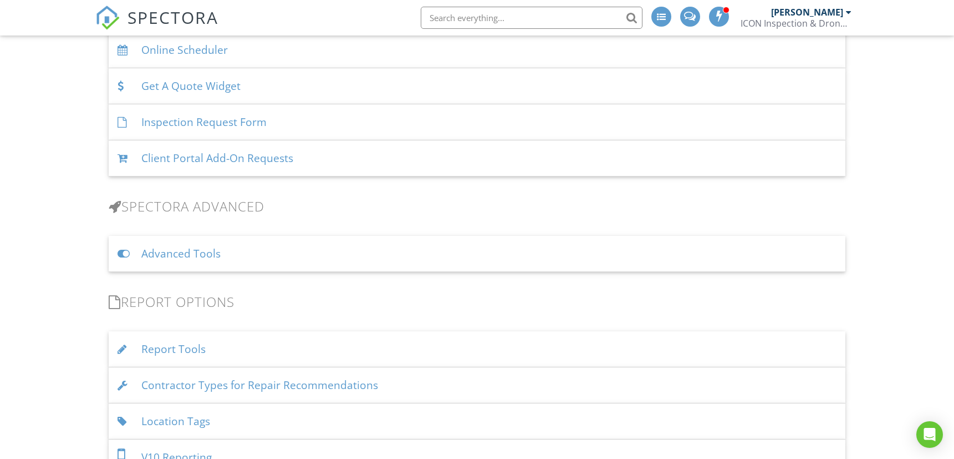
scroll to position [1109, 0]
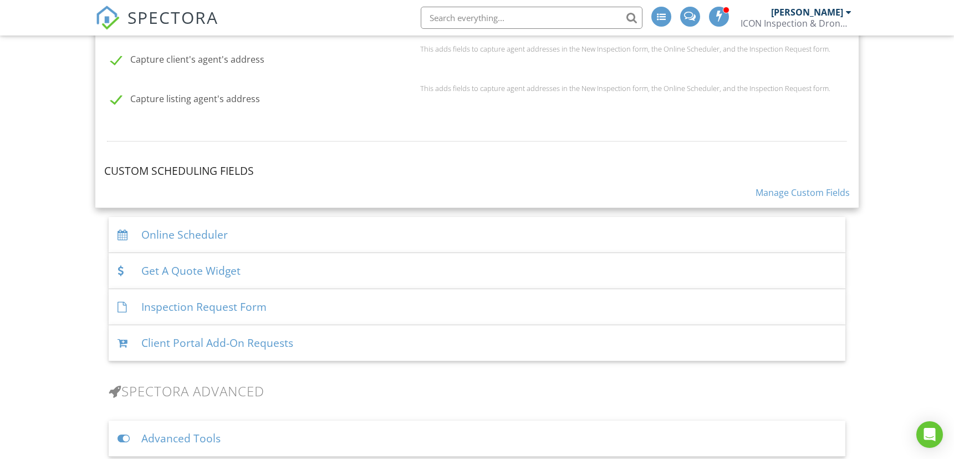
click at [808, 187] on link "Manage Custom Fields" at bounding box center [803, 192] width 94 height 12
